Goal: Contribute content: Add original content to the website for others to see

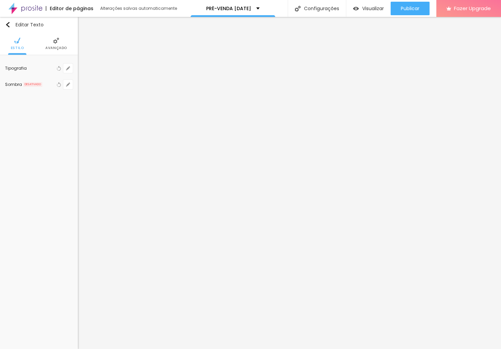
click at [55, 42] on img at bounding box center [56, 41] width 6 height 6
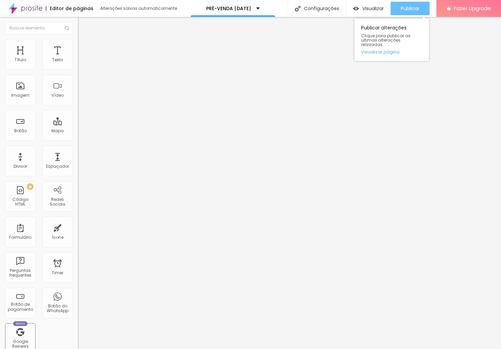
click at [420, 12] on button "Publicar" at bounding box center [410, 9] width 39 height 14
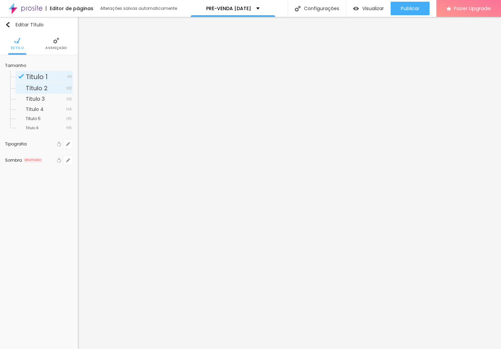
click at [41, 87] on span "Titulo 2" at bounding box center [37, 88] width 22 height 8
click at [38, 98] on span "Titulo 3" at bounding box center [35, 99] width 19 height 8
click at [30, 108] on span "Titulo 4" at bounding box center [35, 109] width 18 height 7
click at [25, 77] on div "Titulo 1 H1" at bounding box center [44, 77] width 57 height 12
click at [38, 76] on span "Titulo 1" at bounding box center [37, 76] width 22 height 9
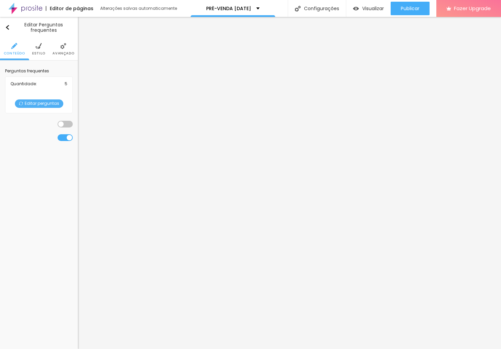
click at [38, 46] on img at bounding box center [39, 46] width 6 height 6
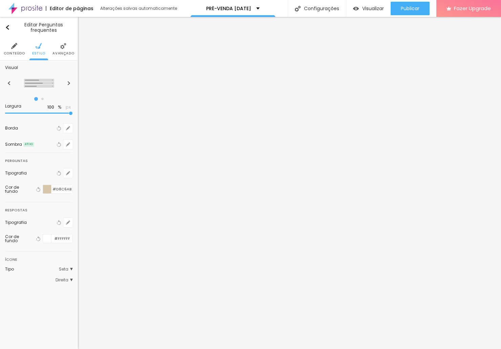
type input "60"
click at [40, 114] on input "range" at bounding box center [39, 113] width 68 height 3
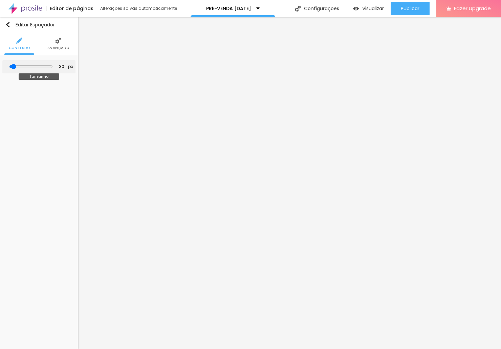
type input "12"
type input "33"
type input "213"
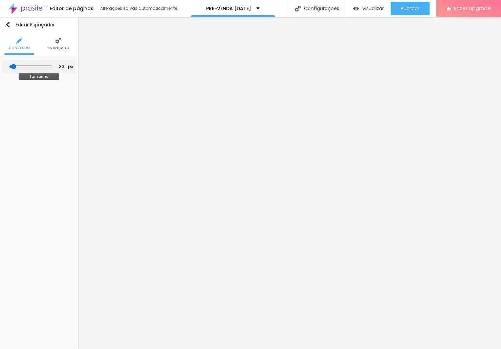
type input "213"
type input "220"
type input "358"
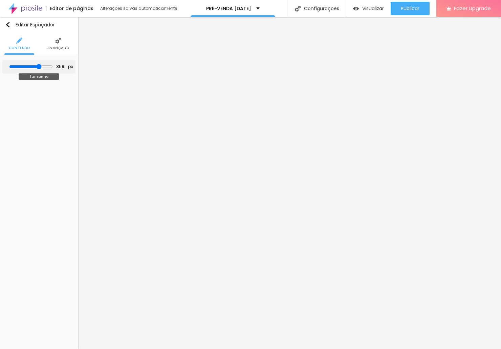
type input "377"
type input "384"
type input "379"
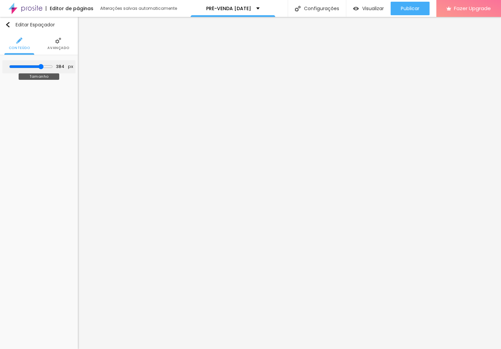
type input "379"
type input "291"
type input "10"
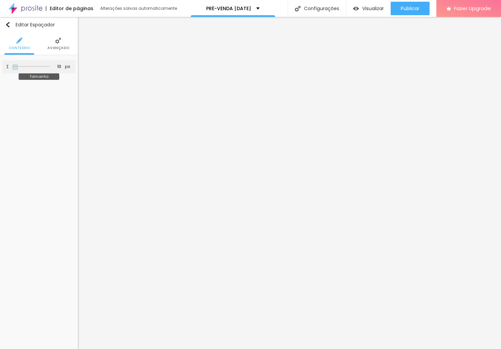
drag, startPoint x: 15, startPoint y: 66, endPoint x: -14, endPoint y: 68, distance: 28.9
type input "10"
click at [0, 68] on html "Editor de páginas Alterações salvas automaticamente PRÉ-VENDA [DATE] Configuraç…" at bounding box center [250, 174] width 501 height 349
click at [59, 42] on img at bounding box center [58, 41] width 6 height 6
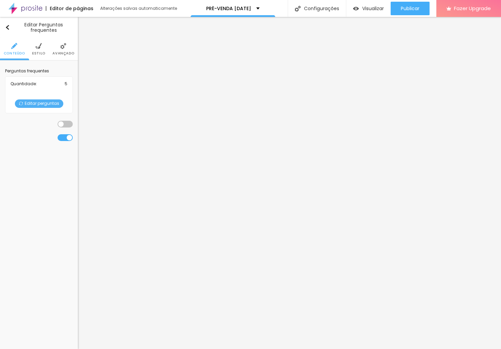
click at [41, 52] on span "Estilo" at bounding box center [38, 53] width 13 height 3
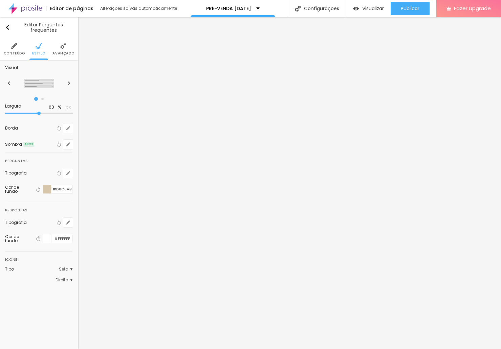
type input "65"
type input "70"
type input "75"
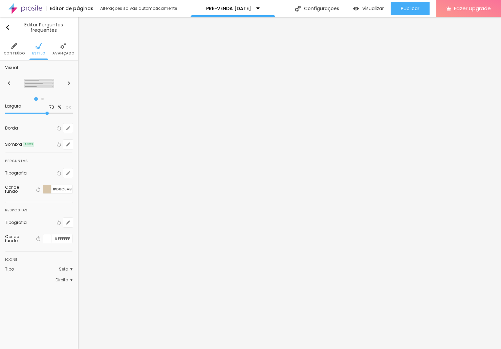
type input "75"
type input "80"
type input "85"
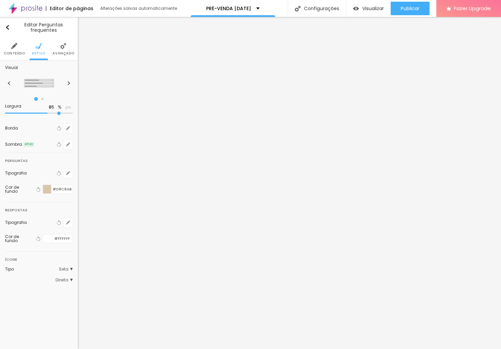
type input "90"
type input "95"
type input "100"
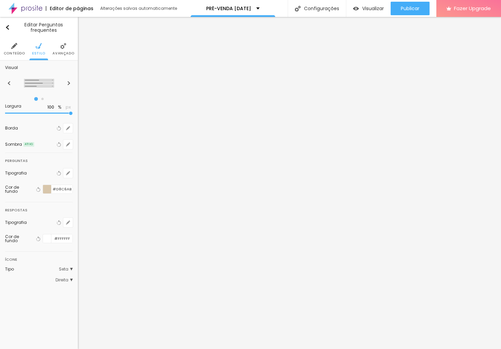
drag, startPoint x: 39, startPoint y: 115, endPoint x: 78, endPoint y: 115, distance: 39.3
type input "100"
click at [78, 115] on div "Título Texto Imagem Vídeo Botão Mapa Divisor Espaçador PREMIUM Código HTML Rede…" at bounding box center [250, 183] width 501 height 332
click at [69, 130] on icon "button" at bounding box center [68, 128] width 3 height 3
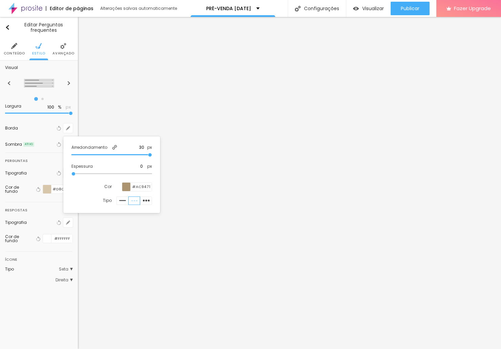
type input "1"
type input "2"
type input "4"
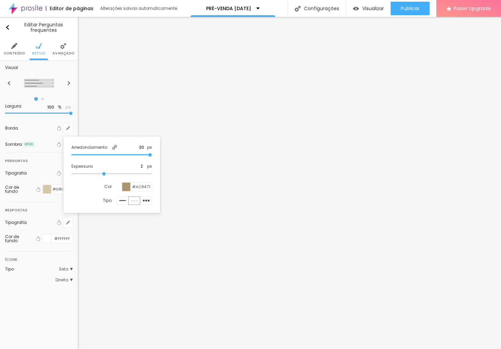
type input "4"
type input "5"
type input "4"
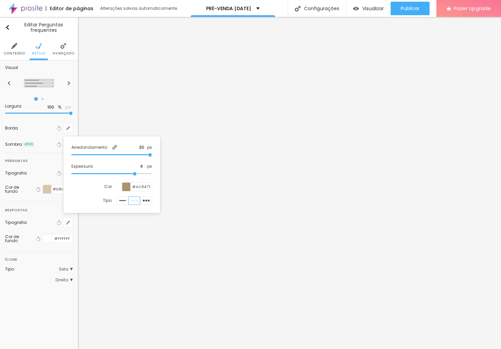
type input "3"
type input "2"
type input "1"
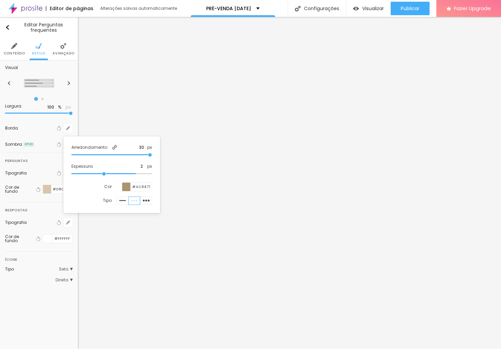
type input "1"
type input "0"
drag, startPoint x: 74, startPoint y: 175, endPoint x: 42, endPoint y: 176, distance: 31.5
click at [42, 176] on body "Editor de páginas Alterações salvas automaticamente PRÉ-VENDA [DATE] Configuraç…" at bounding box center [250, 174] width 501 height 349
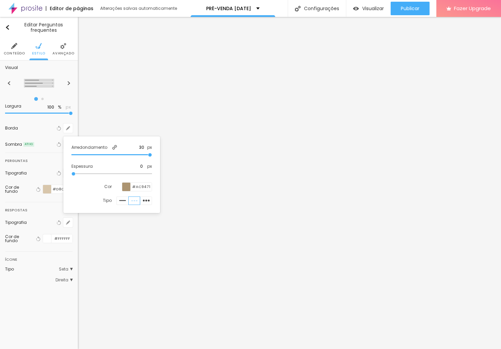
click at [43, 163] on div at bounding box center [250, 174] width 501 height 349
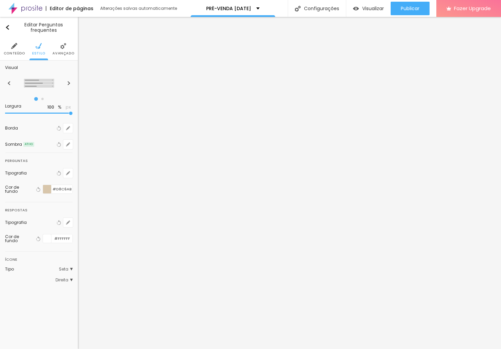
click at [60, 282] on span "Direita" at bounding box center [64, 280] width 17 height 4
click at [32, 290] on span "Esquerda" at bounding box center [36, 290] width 20 height 6
click at [59, 324] on div "Editar Perguntas frequentes Conteúdo Estilo Avançado Visual Largura 100 % px Bo…" at bounding box center [39, 183] width 78 height 332
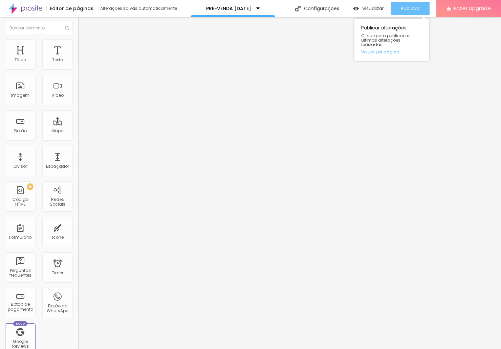
click at [415, 8] on span "Publicar" at bounding box center [410, 8] width 19 height 5
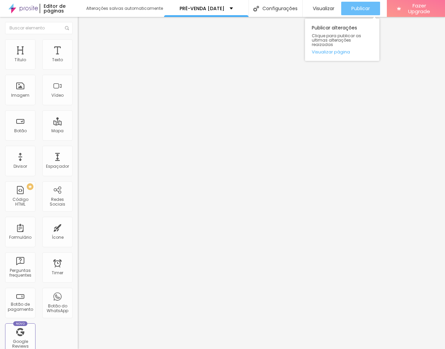
click at [354, 8] on span "Publicar" at bounding box center [361, 8] width 19 height 5
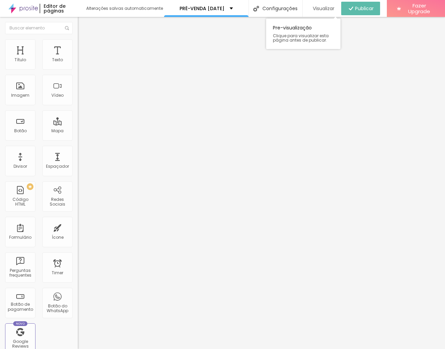
click at [313, 9] on span "Visualizar" at bounding box center [324, 8] width 22 height 5
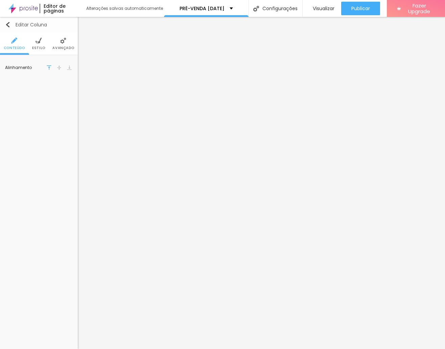
click at [11, 24] on div "Editar Coluna" at bounding box center [26, 24] width 42 height 5
click at [39, 70] on span "Trocar icone" at bounding box center [24, 67] width 30 height 6
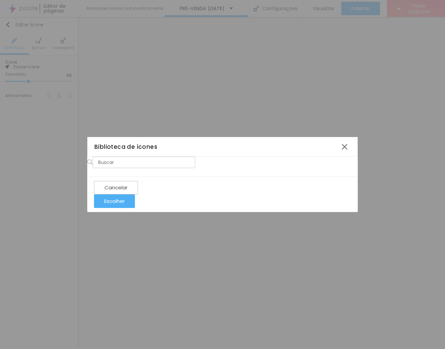
click at [91, 271] on icon "grid" at bounding box center [89, 273] width 4 height 4
click at [125, 204] on div "Escolher" at bounding box center [114, 201] width 21 height 6
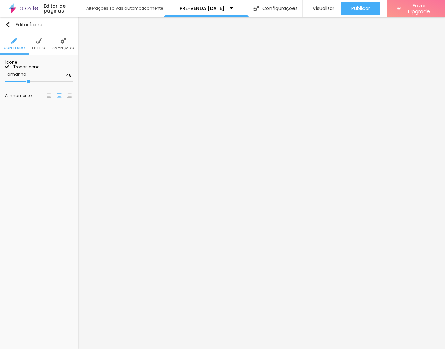
click at [39, 70] on span "Trocar icone" at bounding box center [24, 67] width 30 height 6
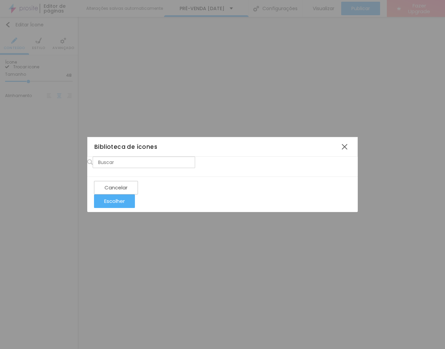
scroll to position [1174, 0]
click at [343, 141] on div at bounding box center [345, 147] width 12 height 12
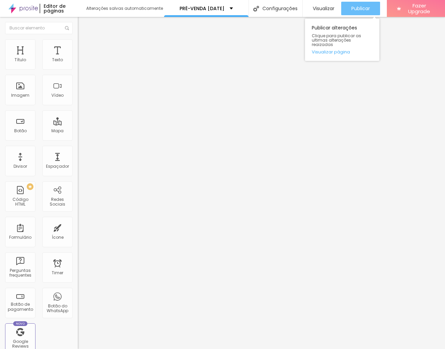
click at [374, 7] on button "Publicar" at bounding box center [360, 9] width 39 height 14
